Goal: Information Seeking & Learning: Learn about a topic

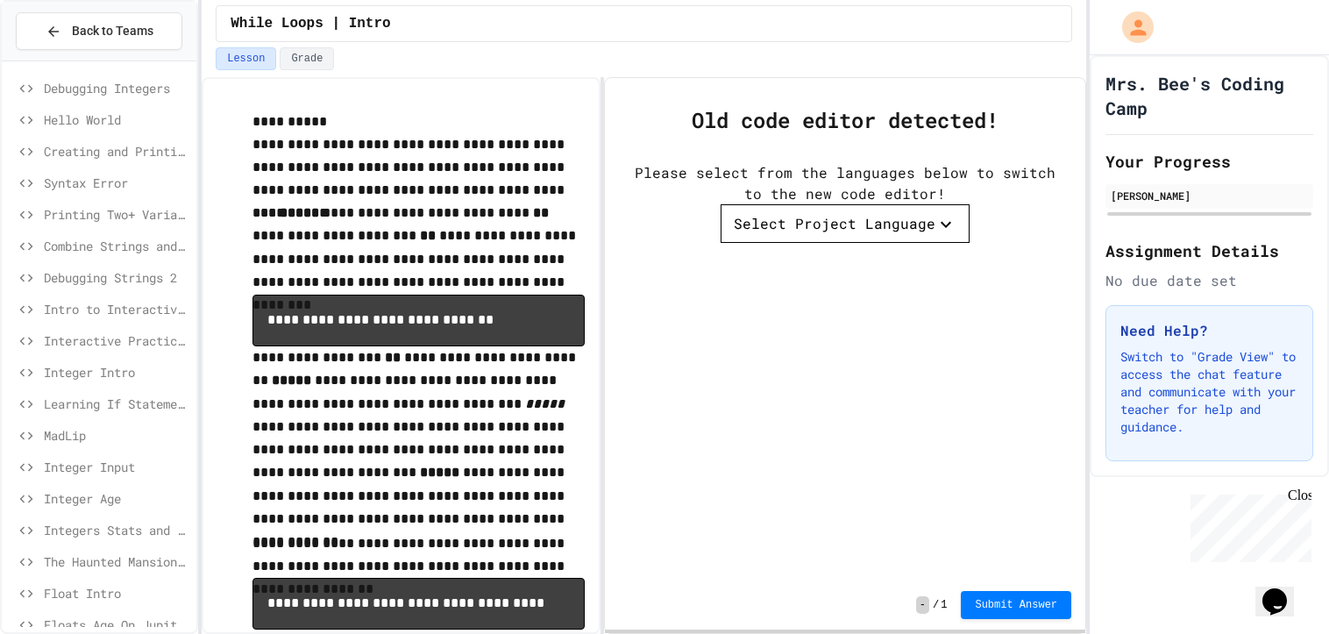
click at [61, 118] on span "Hello World" at bounding box center [117, 119] width 146 height 18
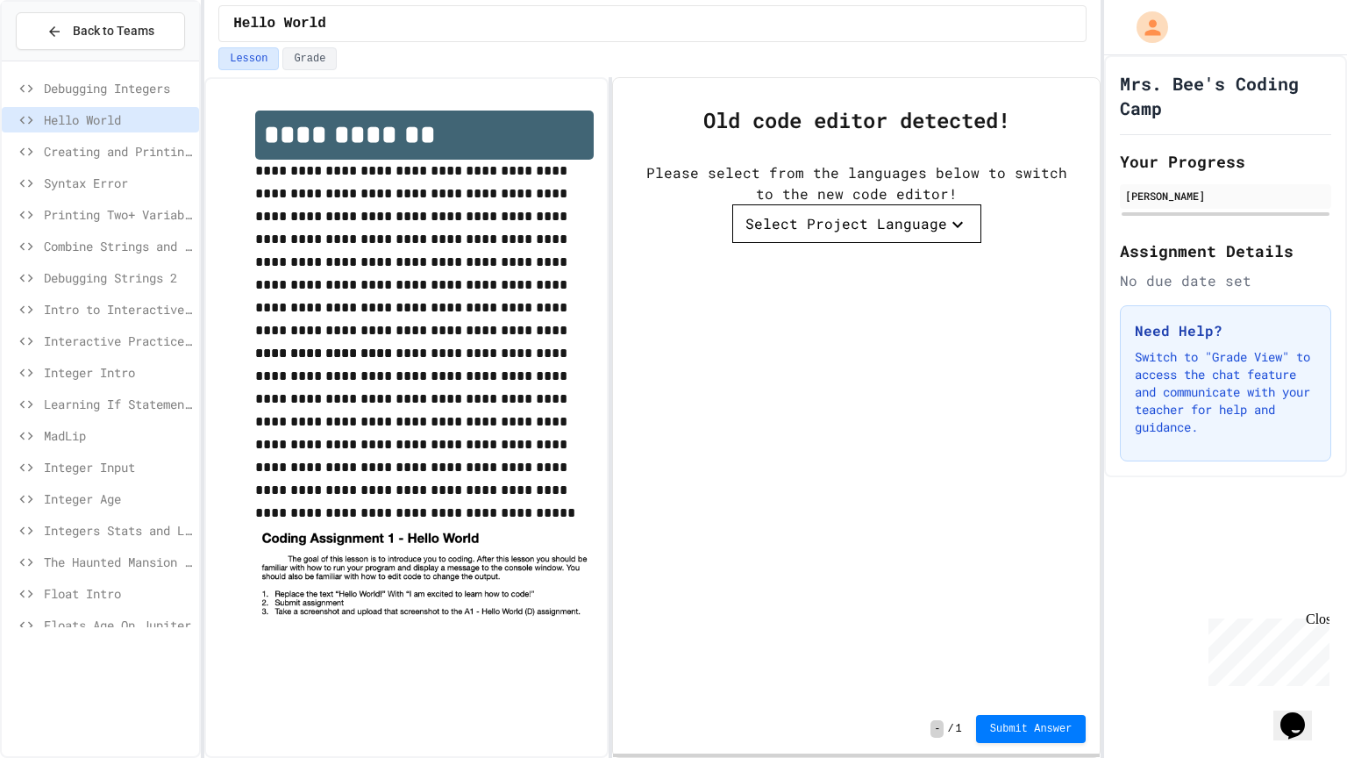
click at [136, 139] on div "Creating and Printing a String Variable" at bounding box center [100, 151] width 197 height 25
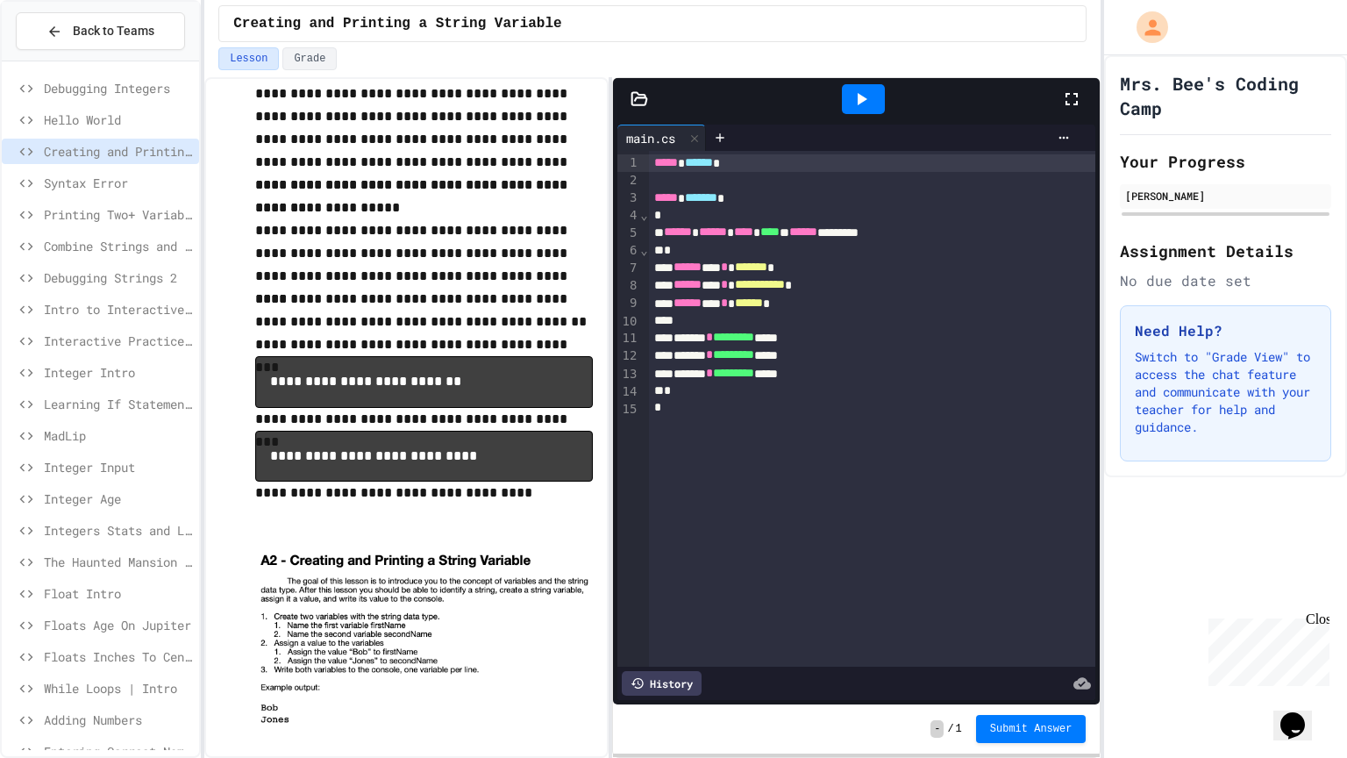
scroll to position [554, 0]
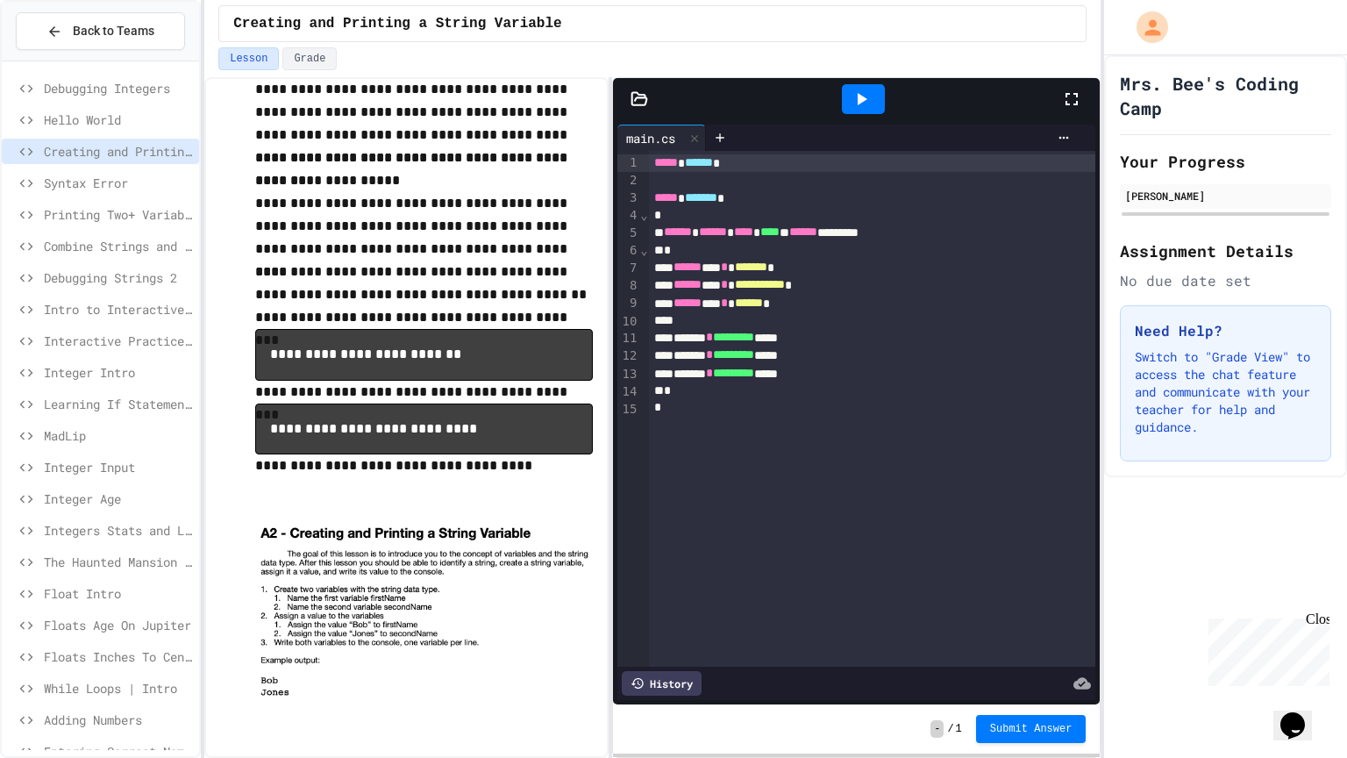
click at [111, 187] on span "Syntax Error" at bounding box center [118, 183] width 148 height 18
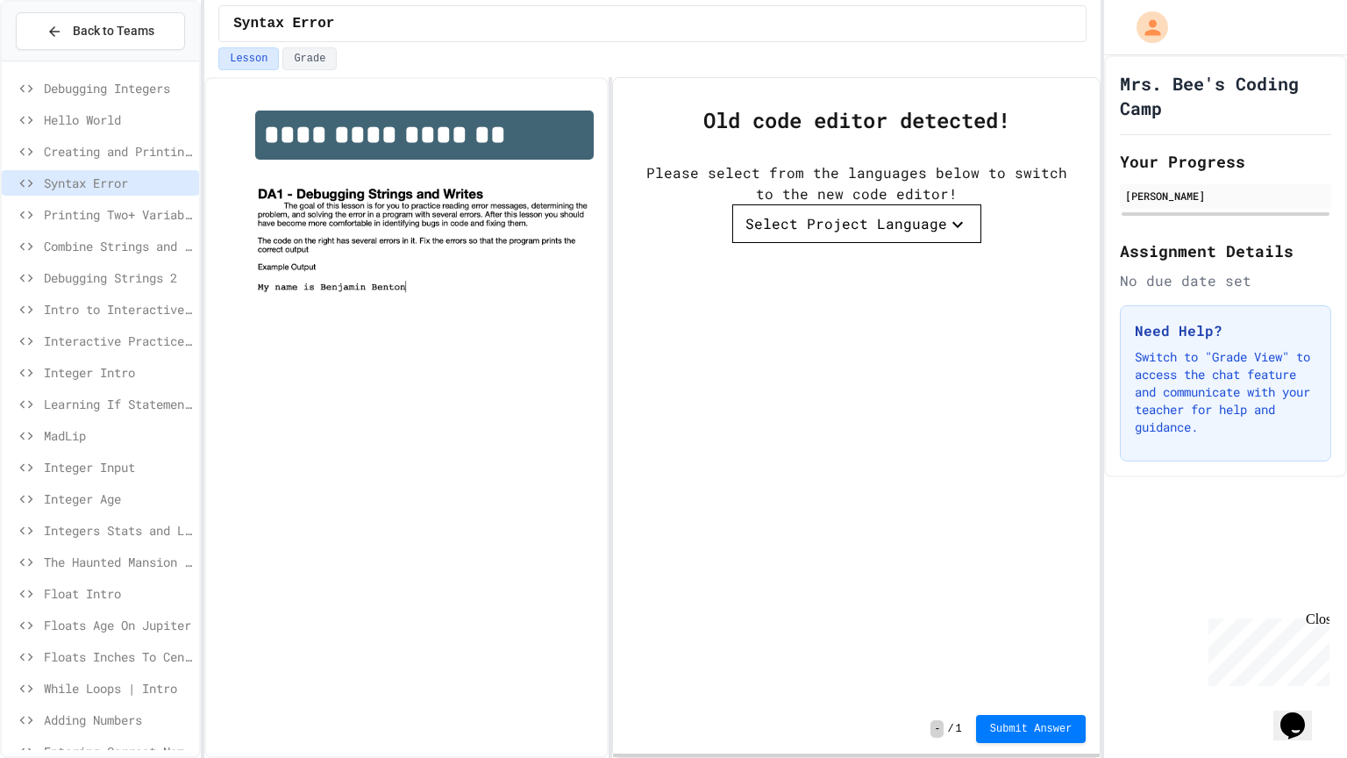
click at [166, 214] on span "Printing Two+ Variables" at bounding box center [118, 214] width 148 height 18
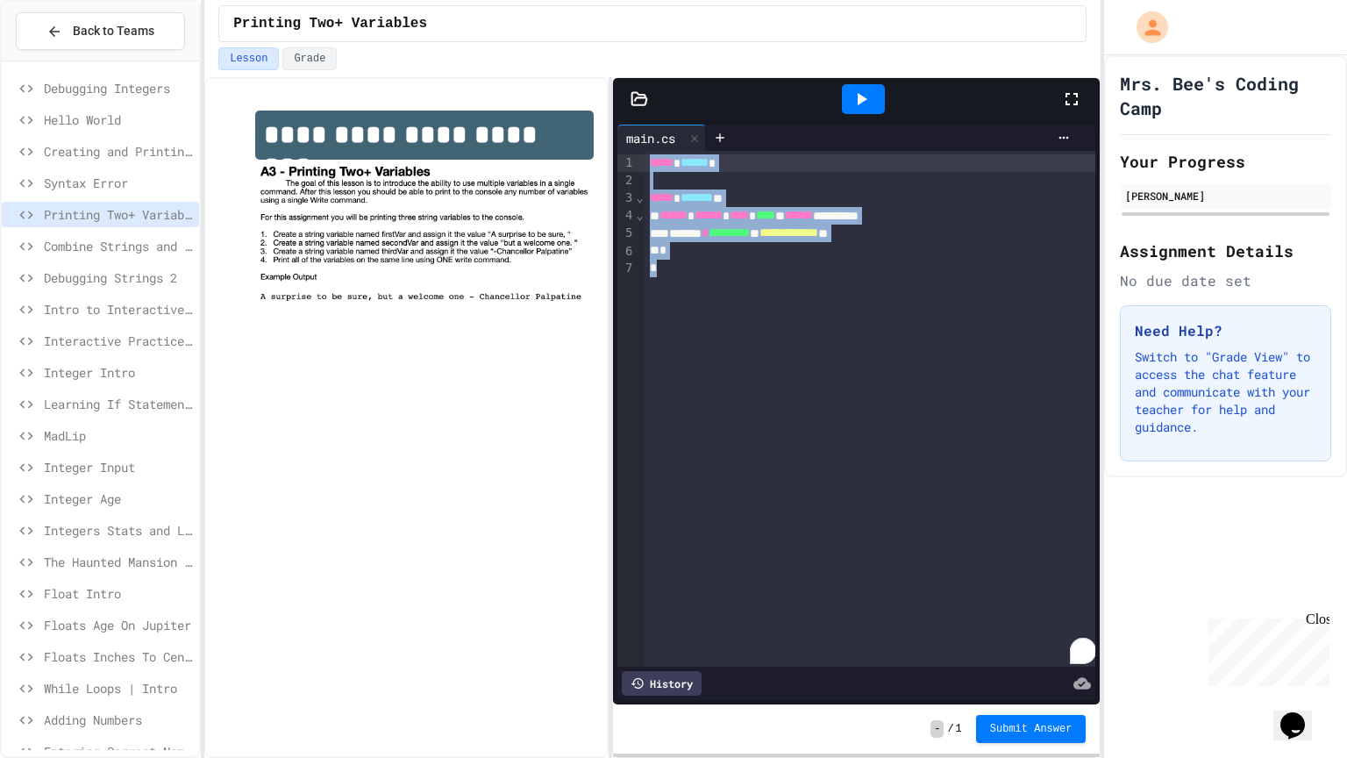
drag, startPoint x: 698, startPoint y: 282, endPoint x: 614, endPoint y: 134, distance: 170.4
click at [614, 134] on div "**********" at bounding box center [856, 412] width 487 height 584
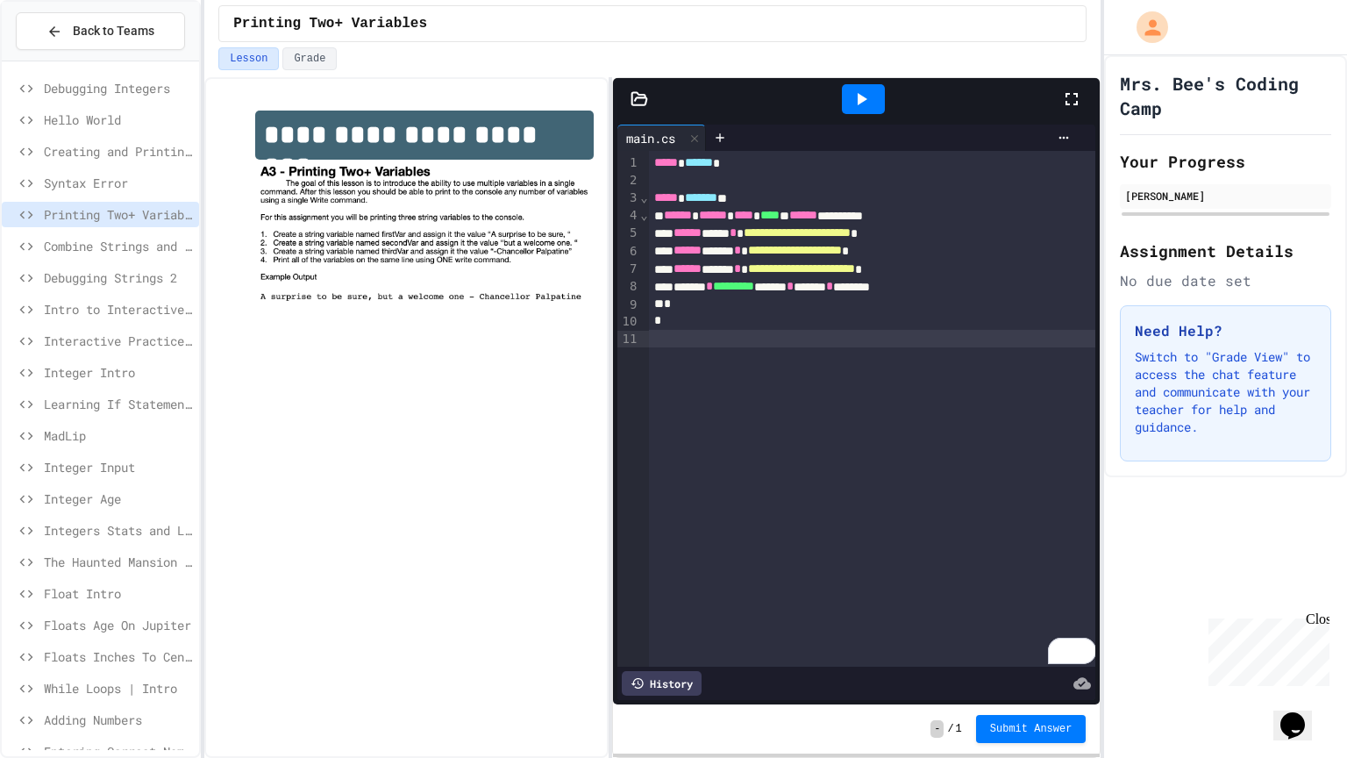
click at [132, 239] on span "Combine Strings and Literals" at bounding box center [118, 246] width 148 height 18
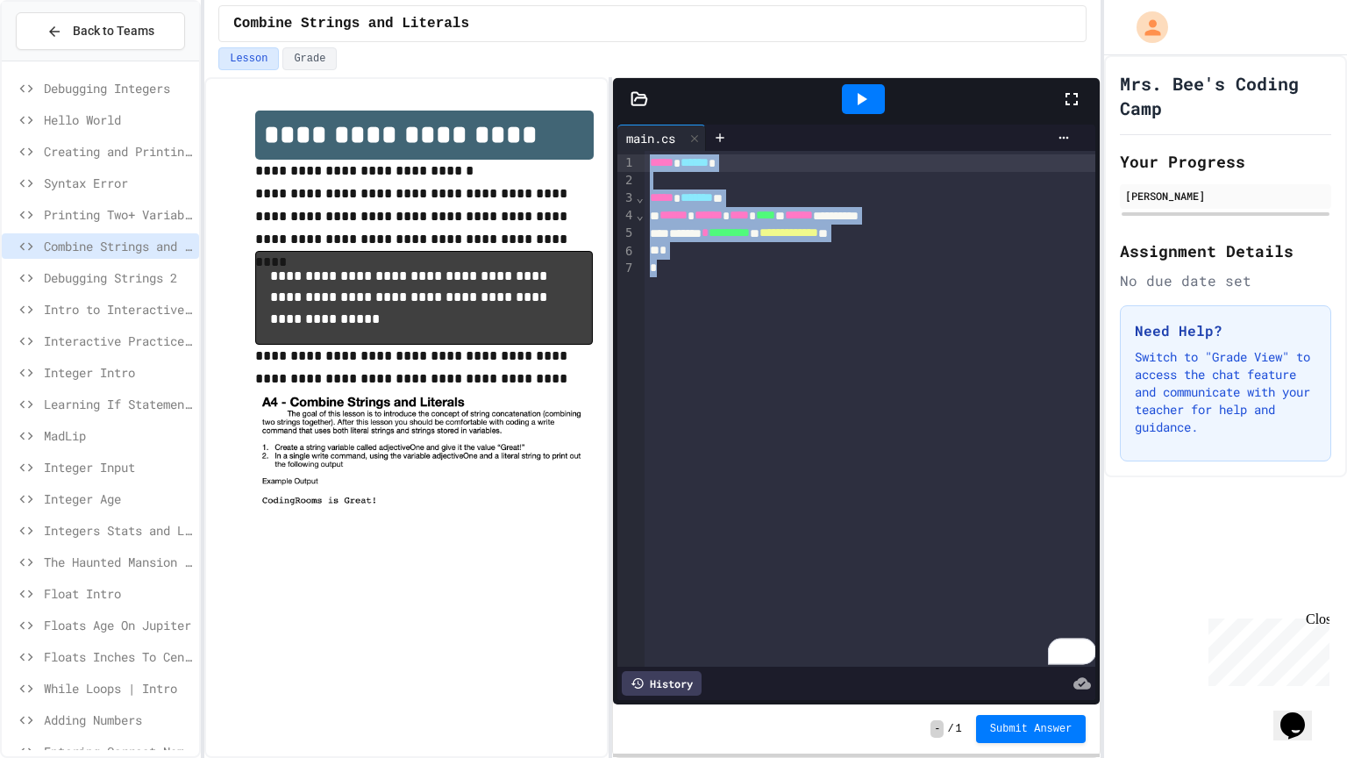
drag, startPoint x: 717, startPoint y: 294, endPoint x: 624, endPoint y: 96, distance: 218.9
click at [624, 96] on div "**********" at bounding box center [856, 391] width 487 height 626
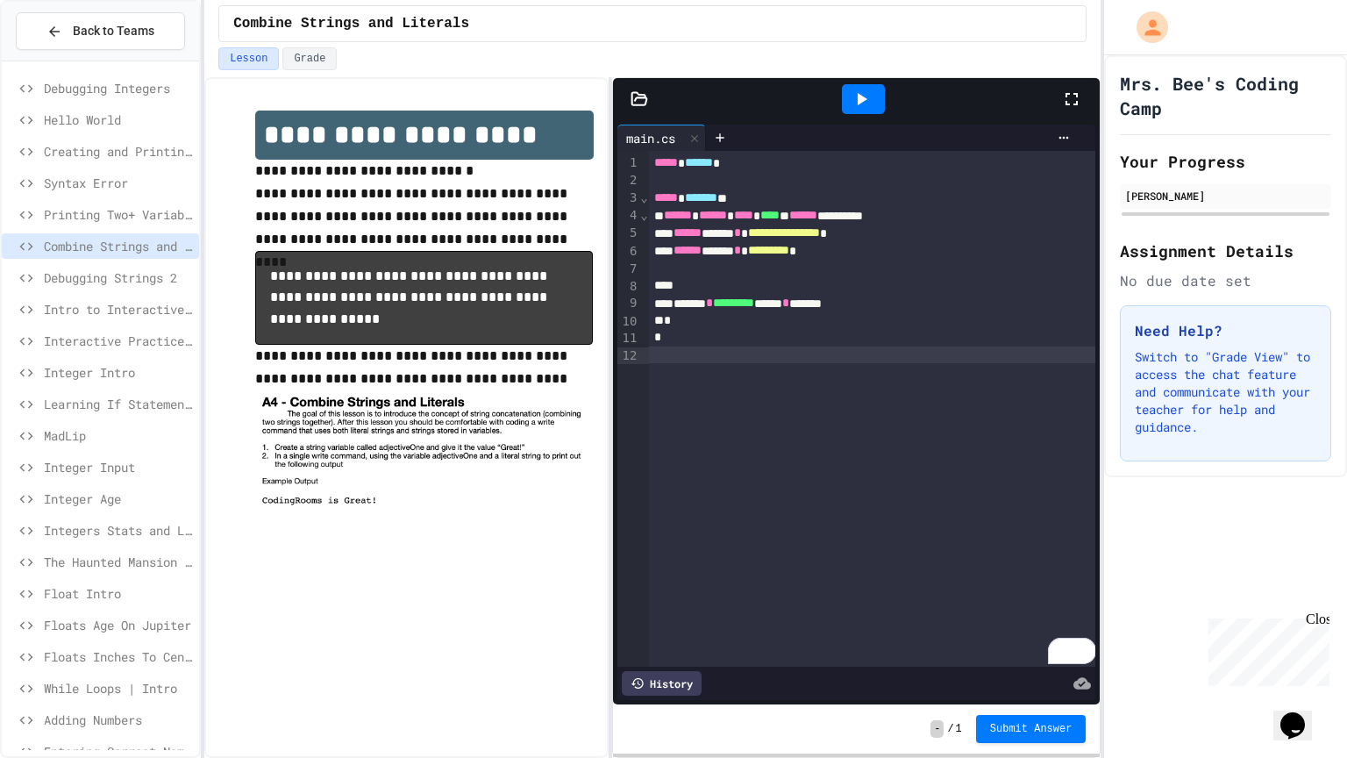
click at [169, 276] on span "Debugging Strings 2" at bounding box center [118, 277] width 148 height 18
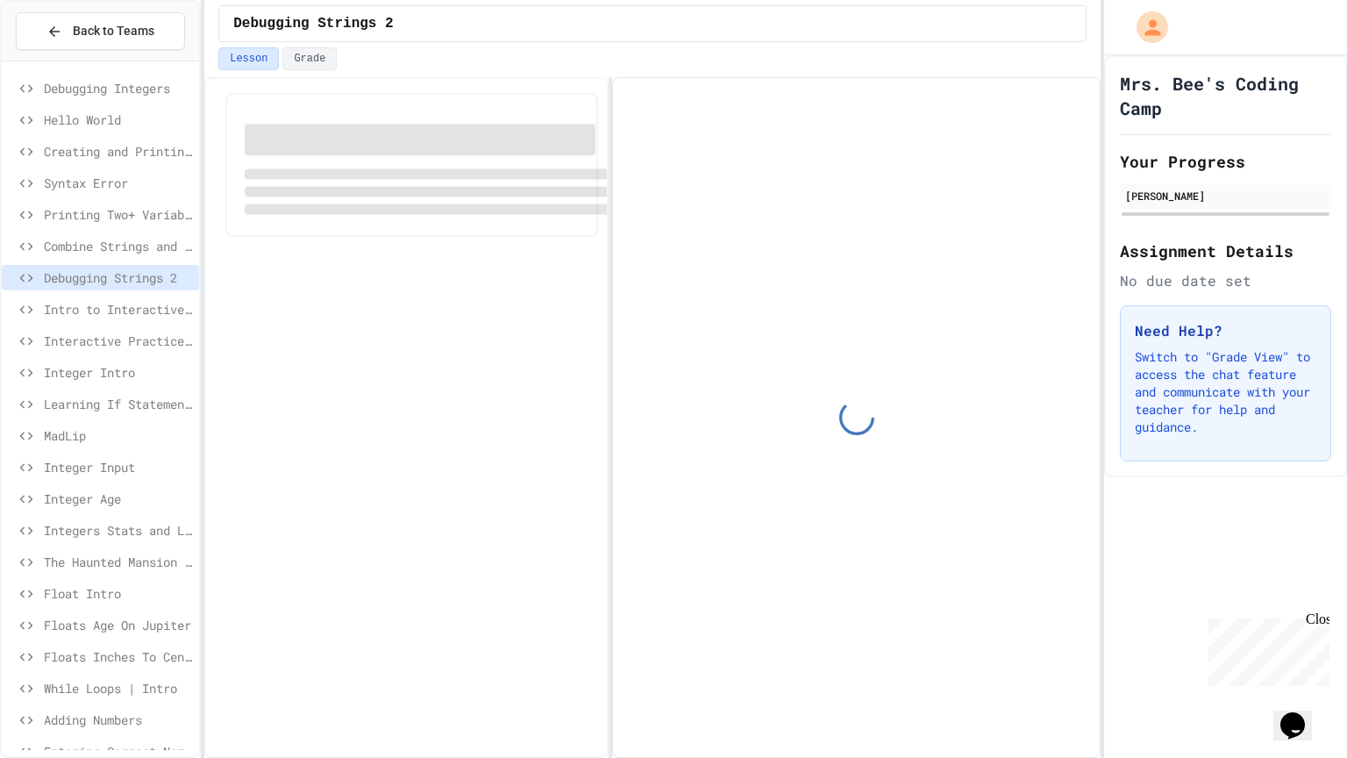
click at [154, 317] on div "Intro to Interactive Programs" at bounding box center [100, 308] width 197 height 25
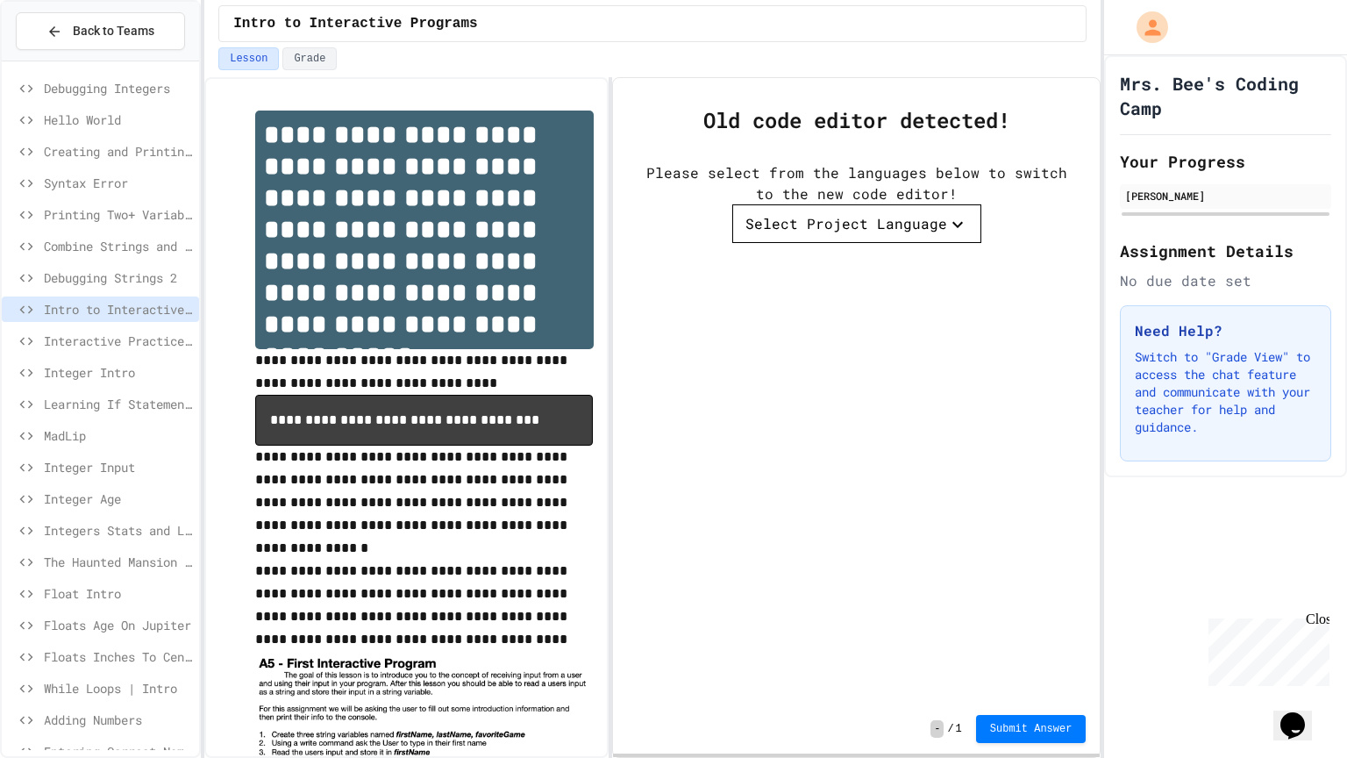
click at [837, 221] on div "Select Project Language" at bounding box center [846, 223] width 202 height 21
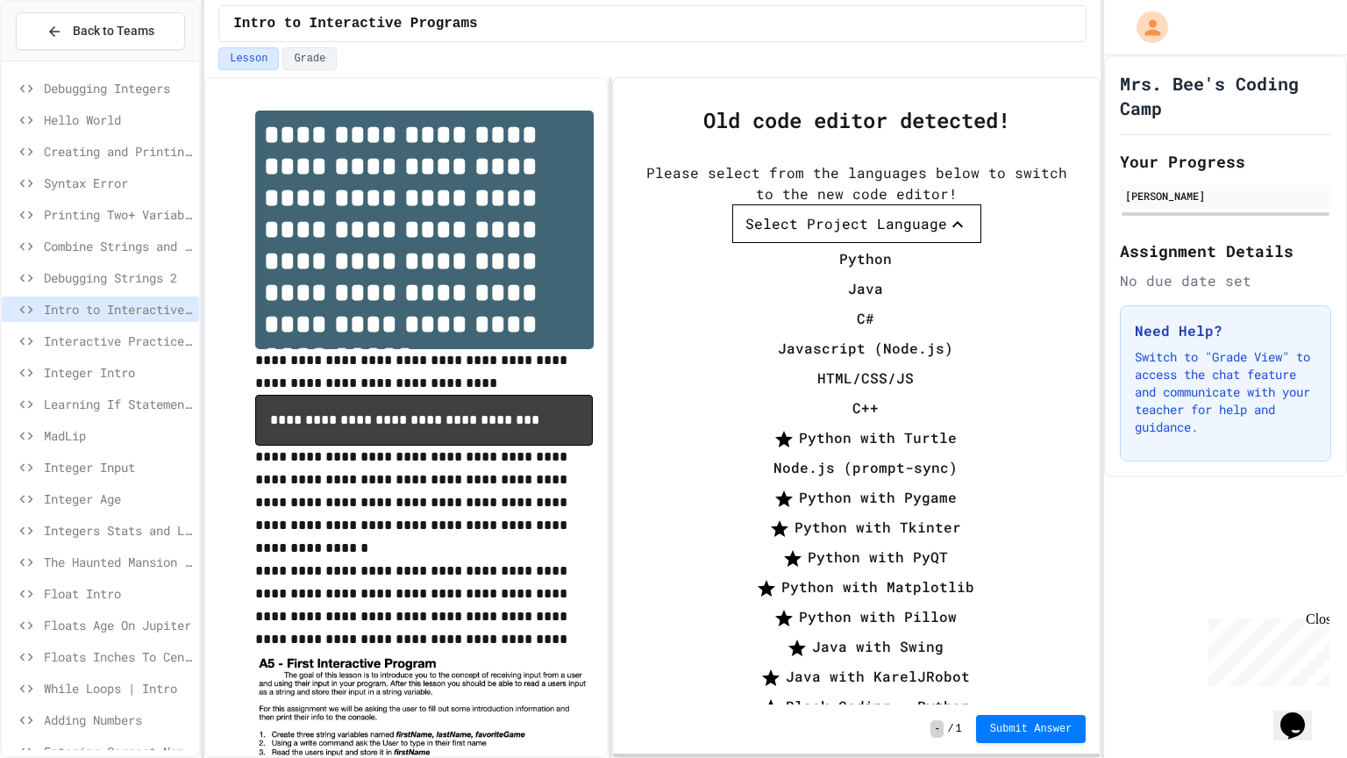
click at [785, 304] on li "C#" at bounding box center [866, 318] width 232 height 28
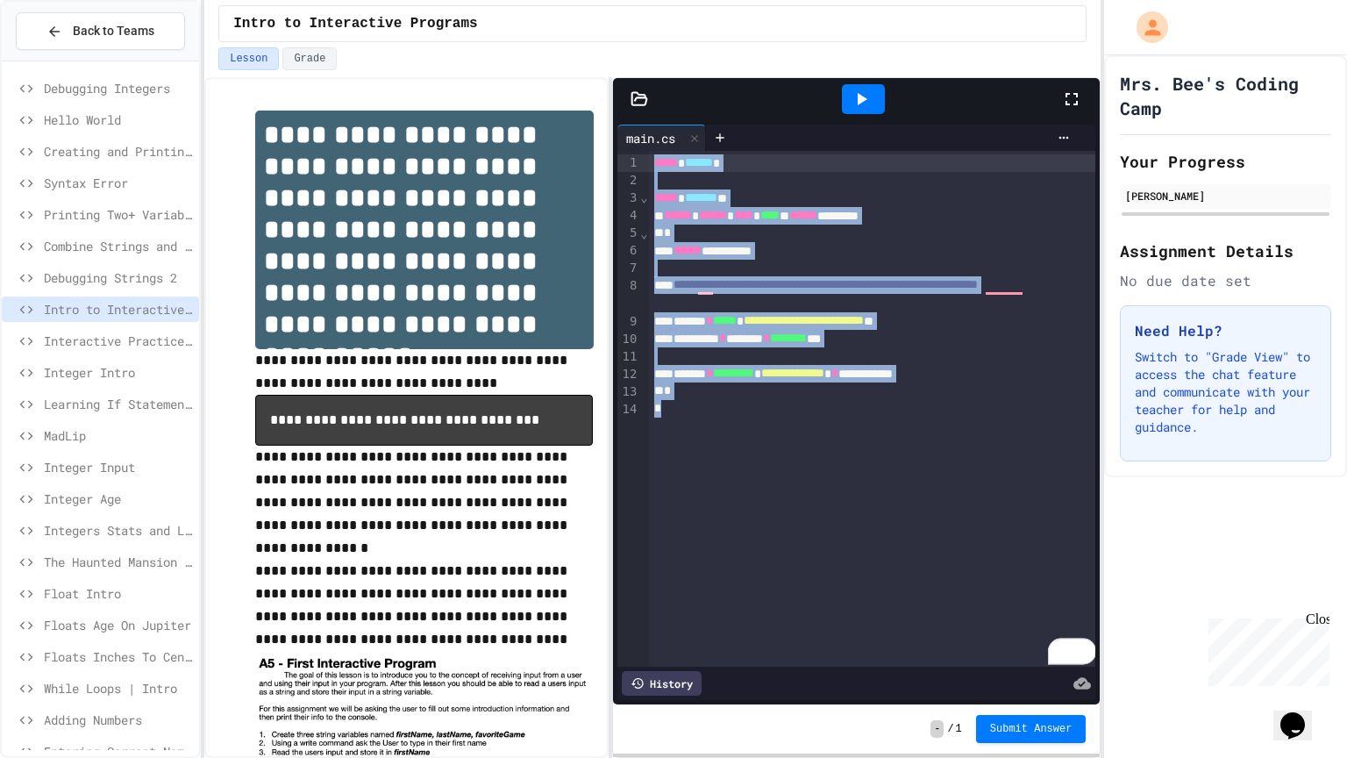
drag, startPoint x: 731, startPoint y: 415, endPoint x: 585, endPoint y: 130, distance: 320.4
click at [585, 130] on div "**********" at bounding box center [652, 417] width 896 height 680
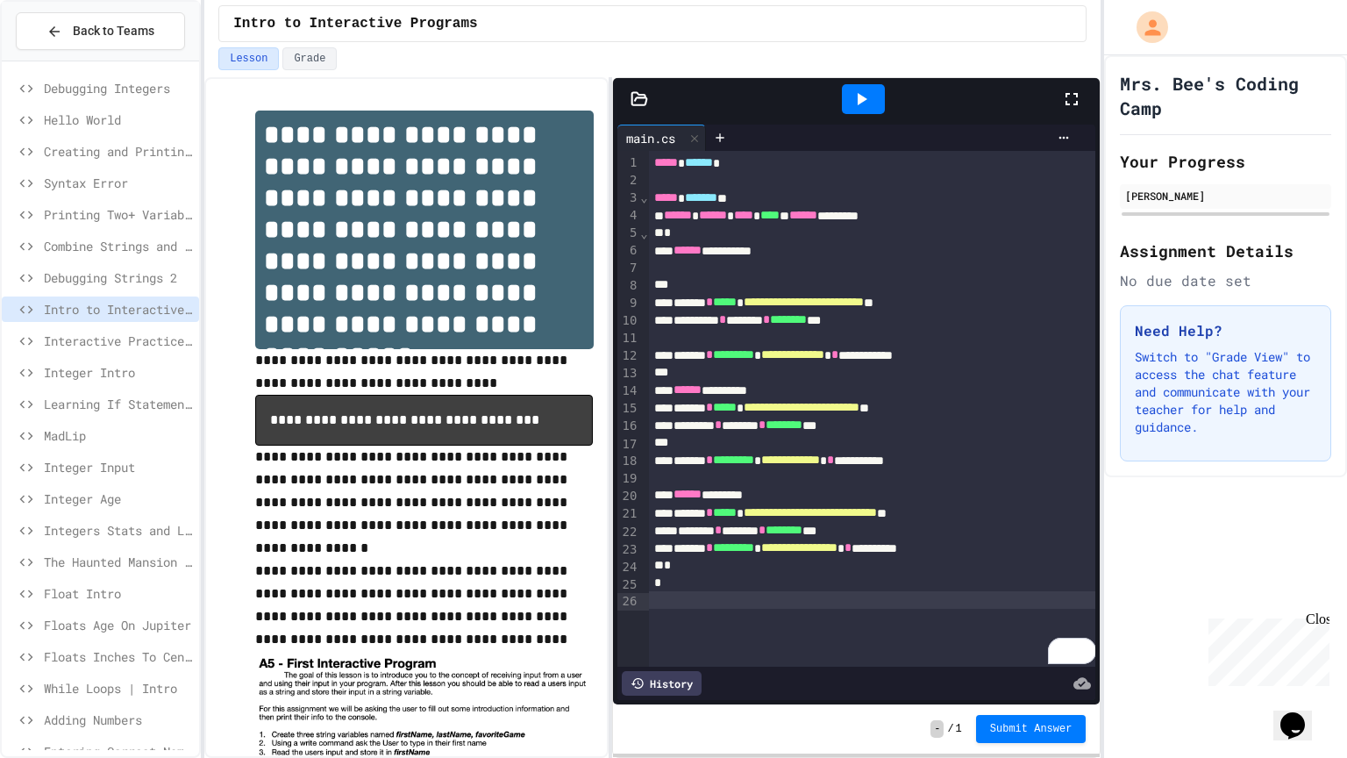
click at [137, 342] on span "Interactive Practice - Who Are You?" at bounding box center [118, 340] width 148 height 18
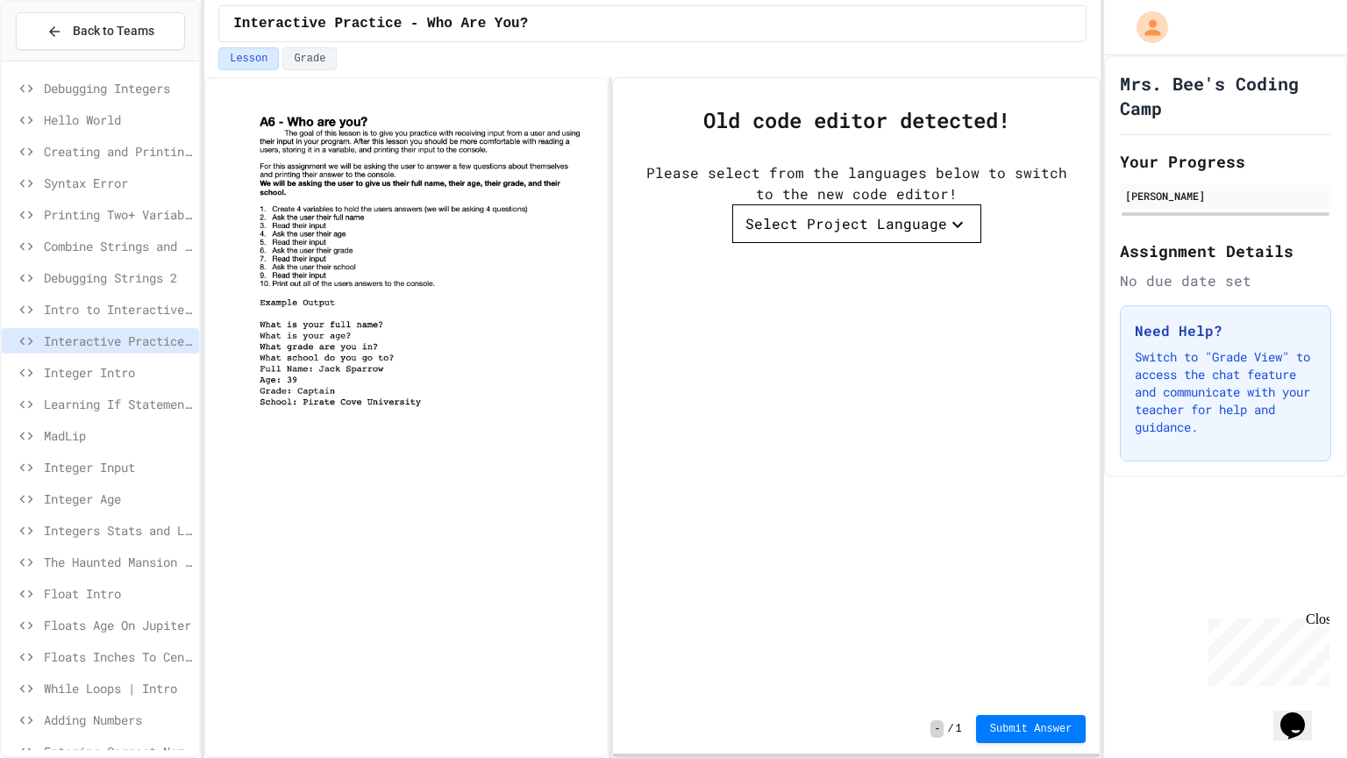
click at [125, 374] on span "Integer Intro" at bounding box center [118, 372] width 148 height 18
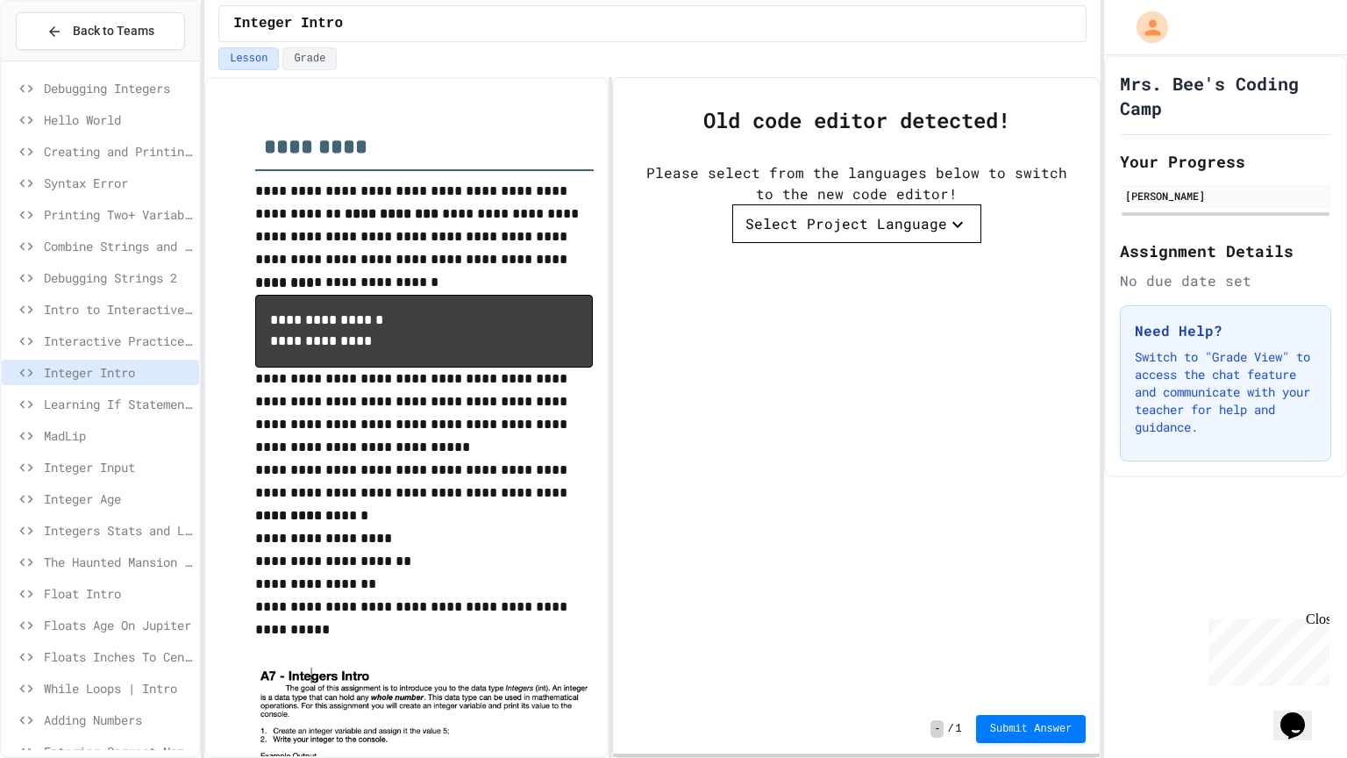
click at [186, 400] on span "Learning If Statements" at bounding box center [118, 404] width 148 height 18
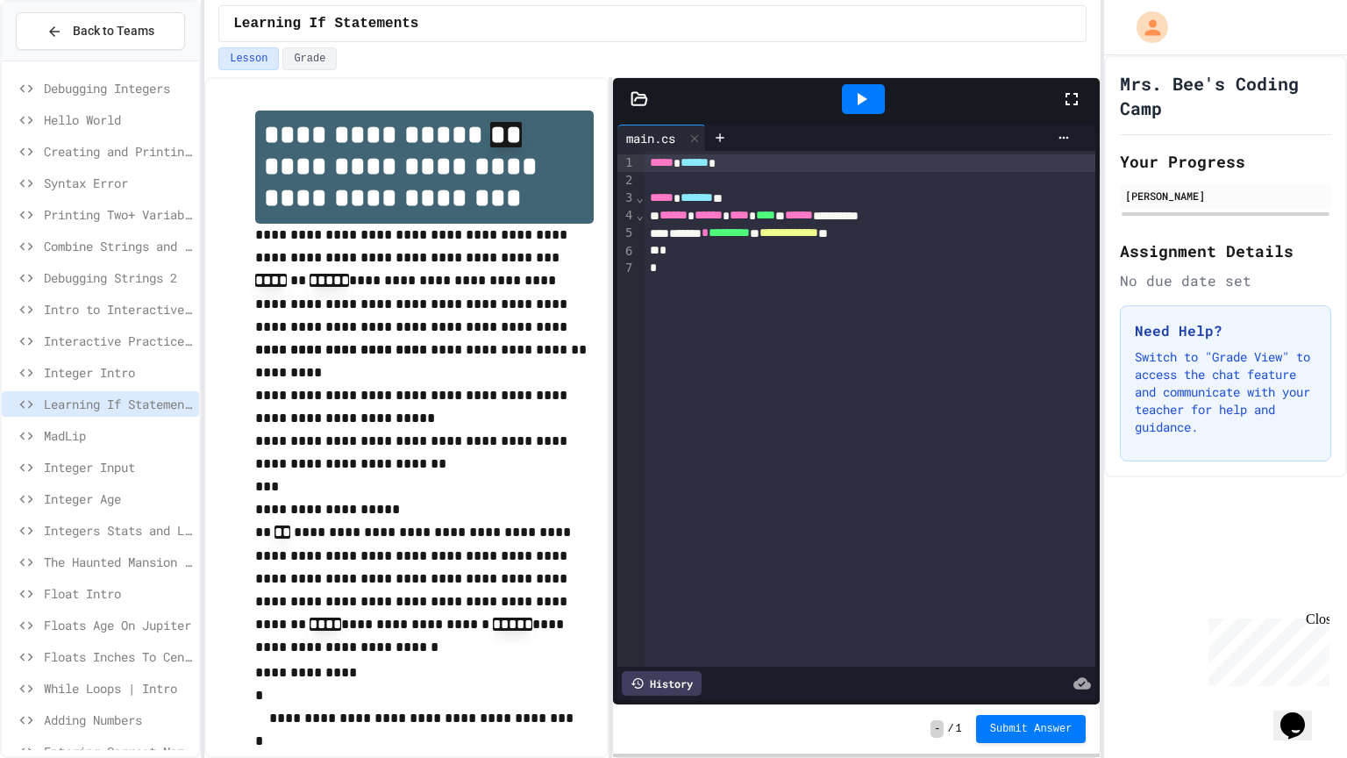
click at [54, 423] on div "MadLip" at bounding box center [100, 435] width 197 height 25
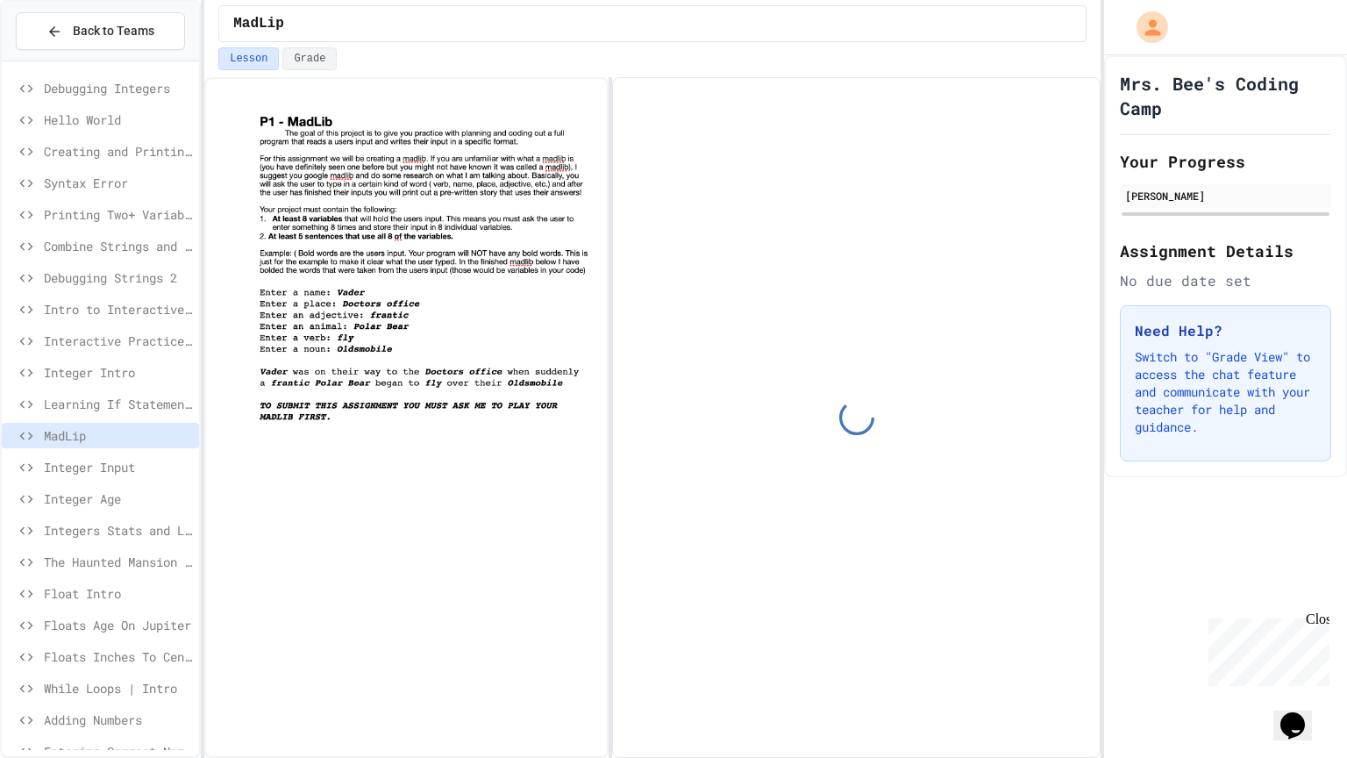
click at [46, 471] on span "Integer Input" at bounding box center [118, 467] width 148 height 18
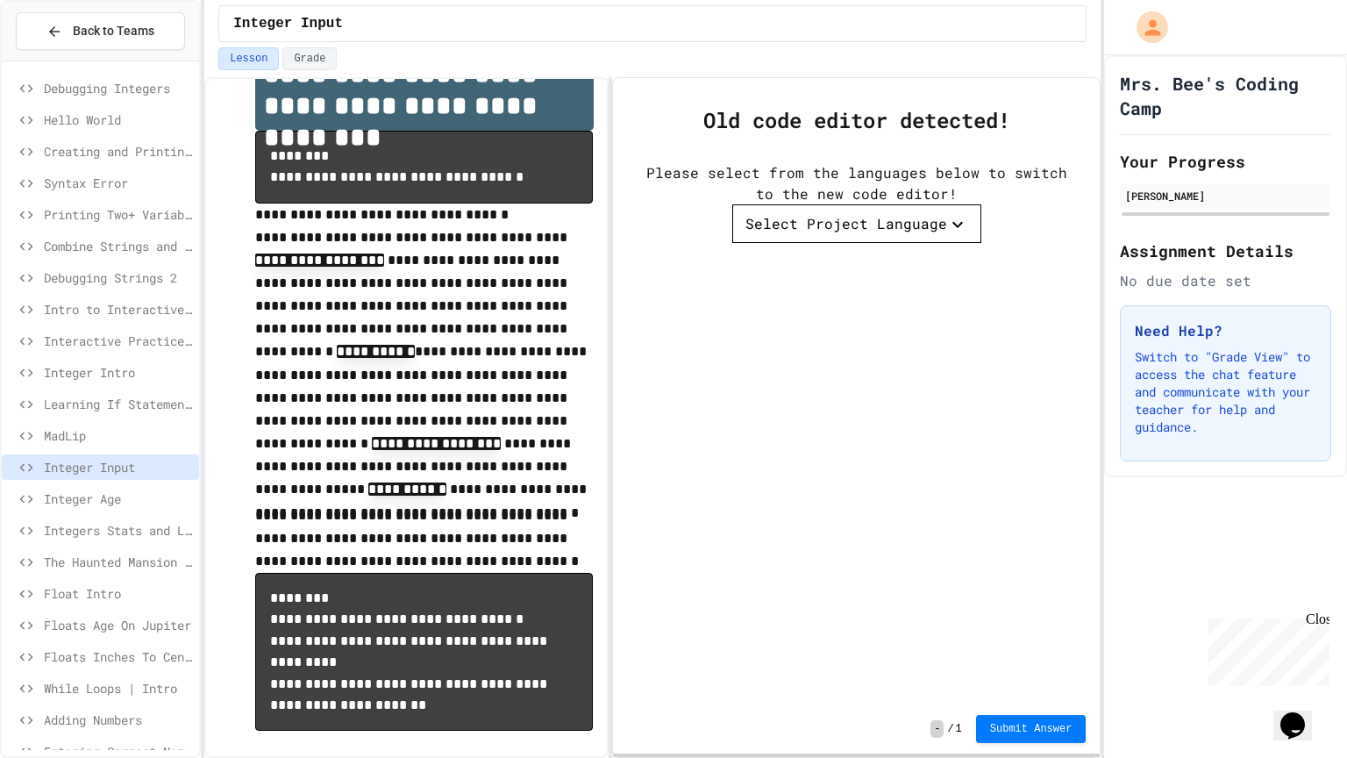
scroll to position [319, 0]
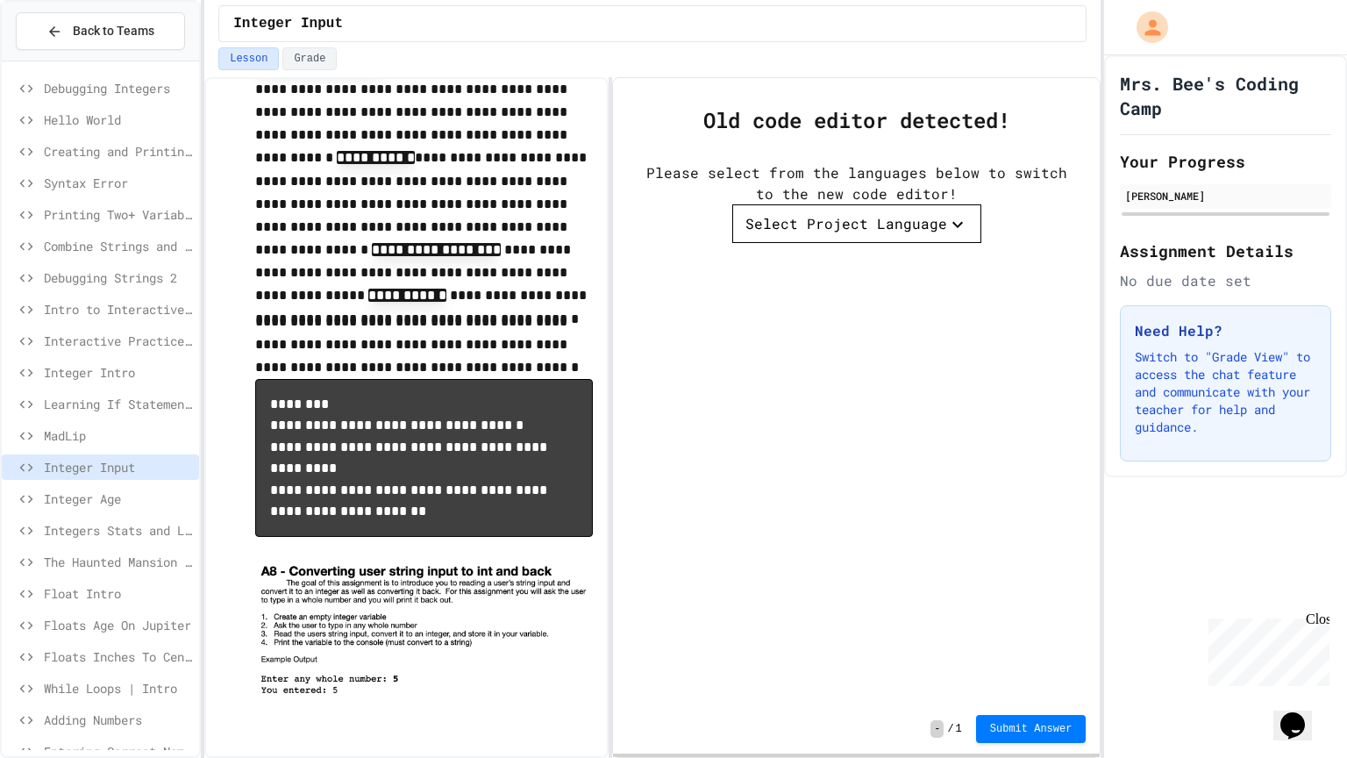
click at [865, 213] on div "Select Project Language" at bounding box center [846, 223] width 202 height 21
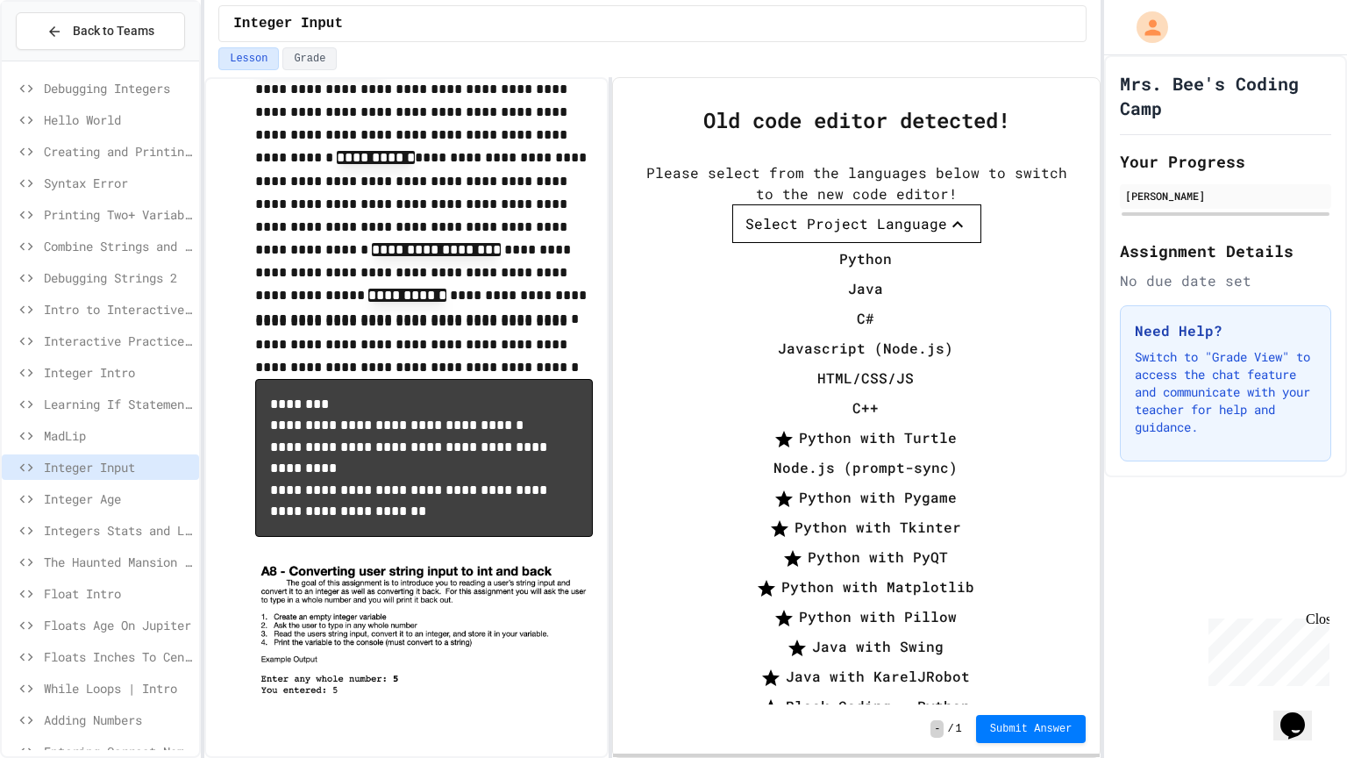
click at [807, 304] on li "C#" at bounding box center [866, 318] width 232 height 28
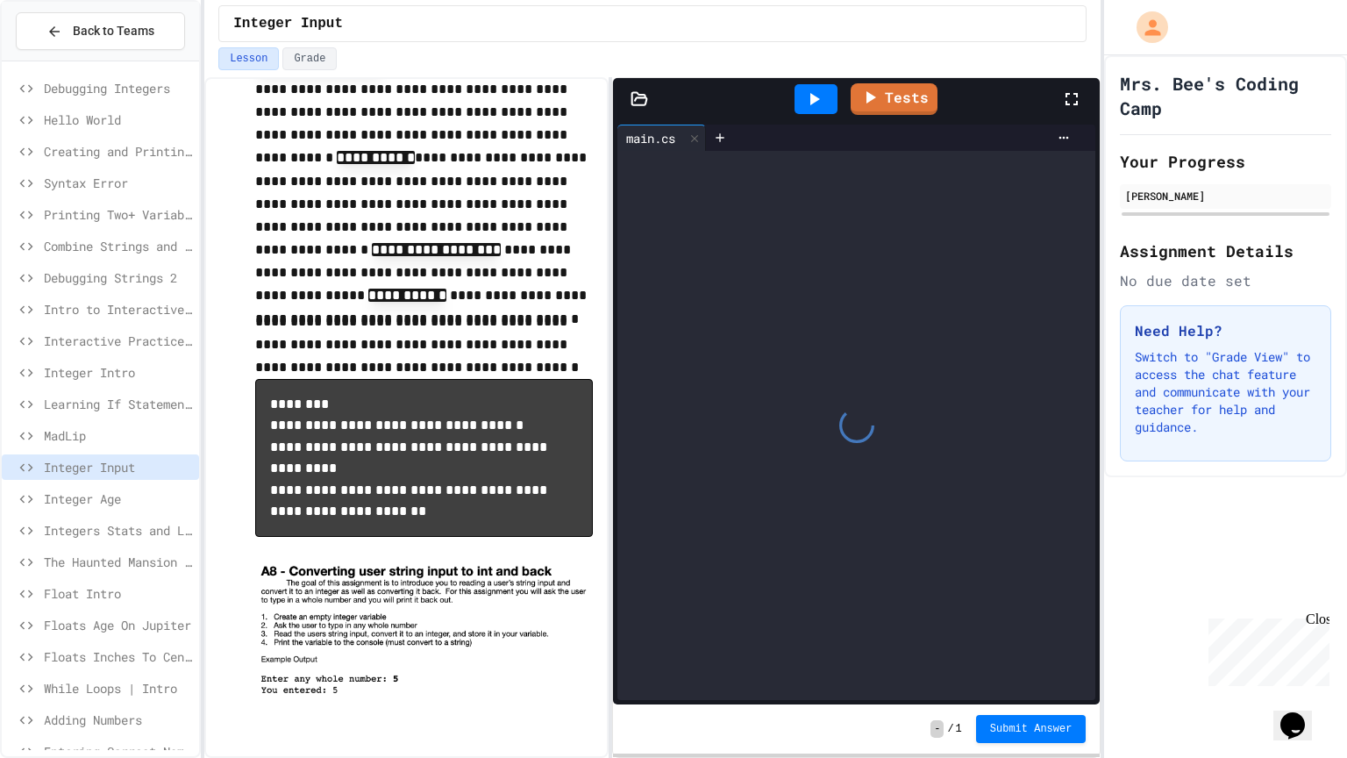
click at [730, 302] on div at bounding box center [856, 425] width 478 height 549
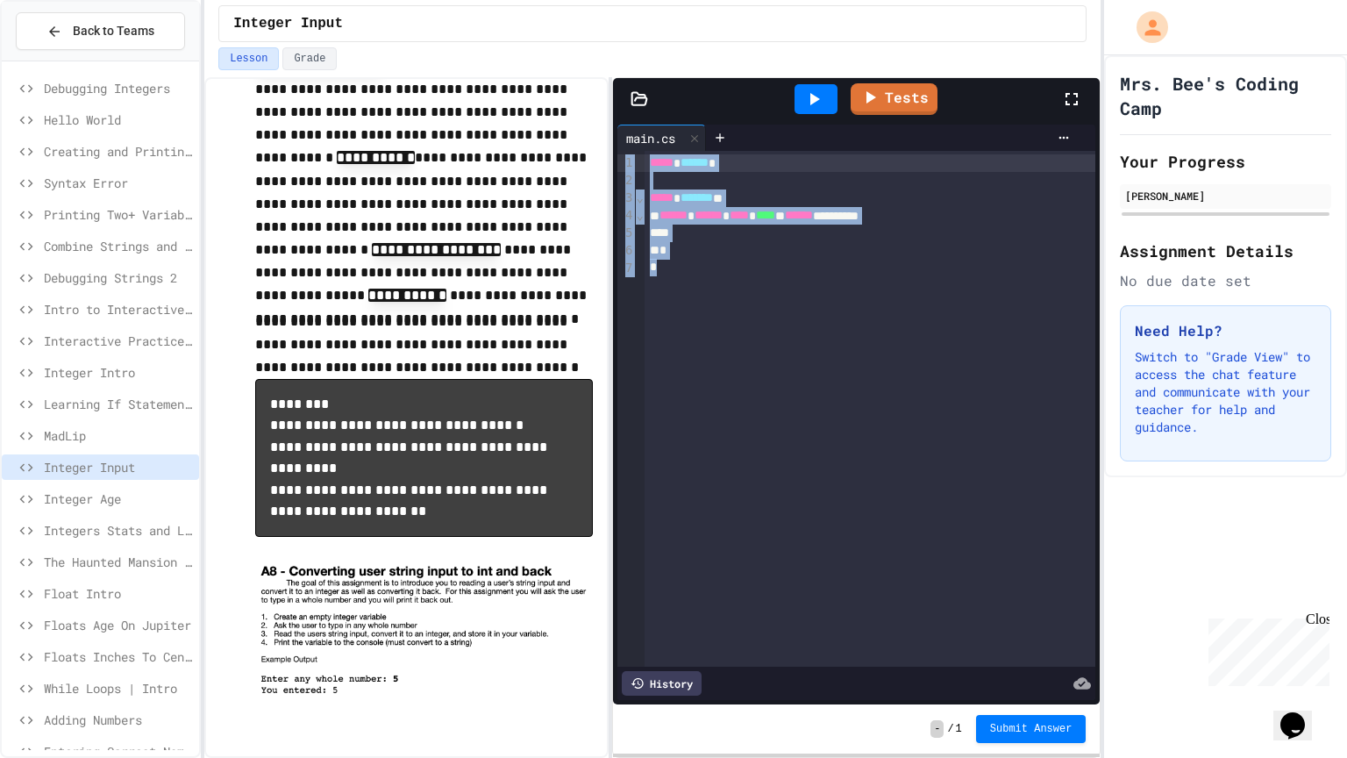
click at [730, 302] on div "**********" at bounding box center [871, 409] width 452 height 516
drag, startPoint x: 721, startPoint y: 277, endPoint x: 602, endPoint y: 76, distance: 233.1
click at [602, 77] on div "**********" at bounding box center [652, 417] width 896 height 680
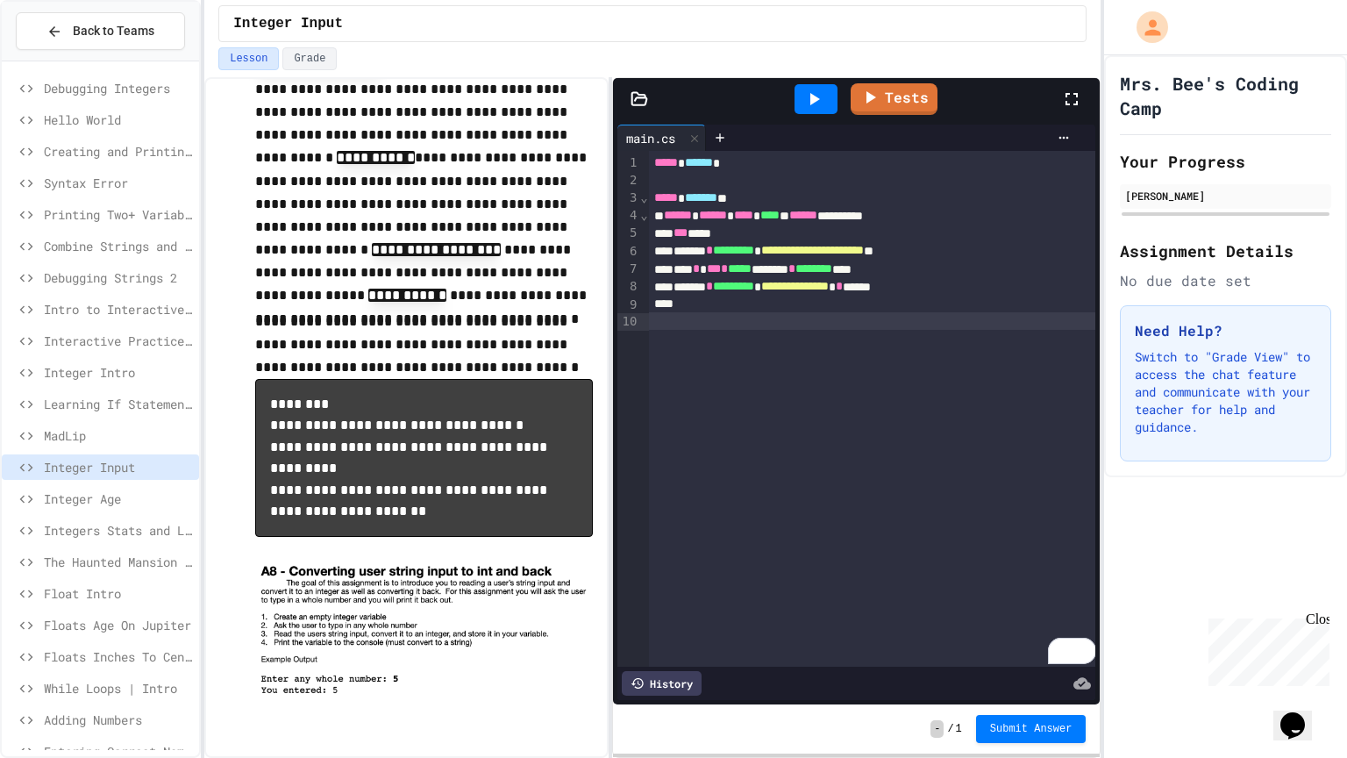
click at [84, 368] on span "Integer Intro" at bounding box center [118, 372] width 148 height 18
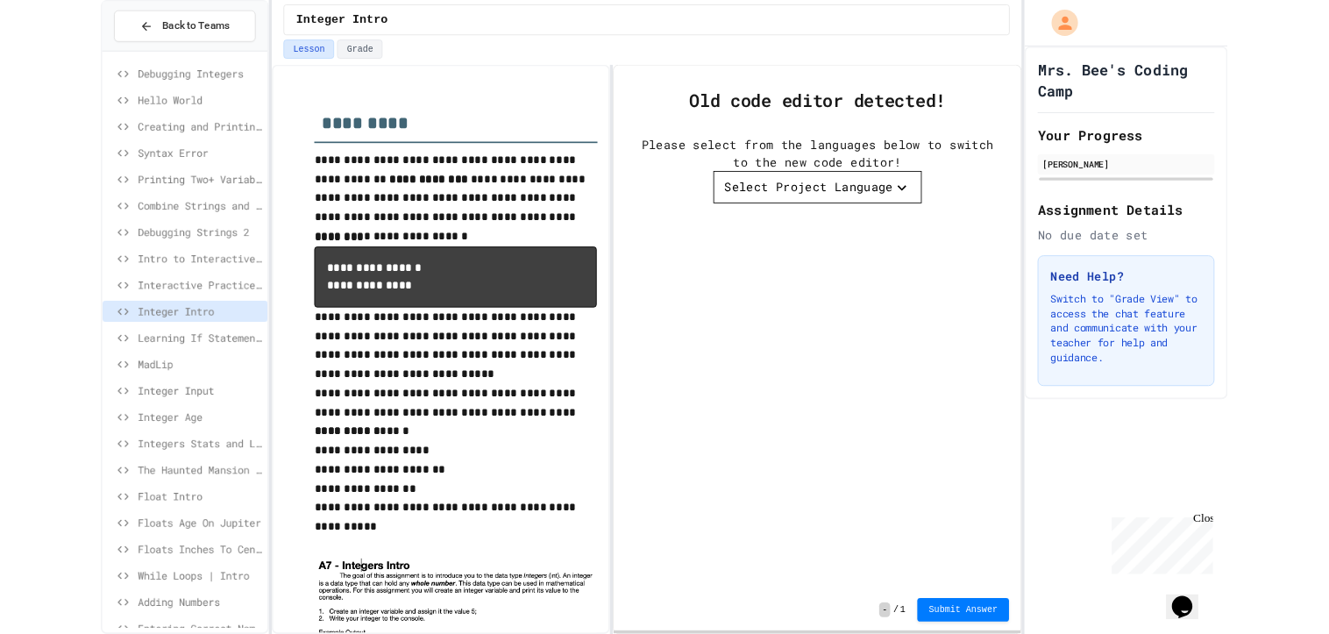
scroll to position [84, 0]
